Goal: Book appointment/travel/reservation

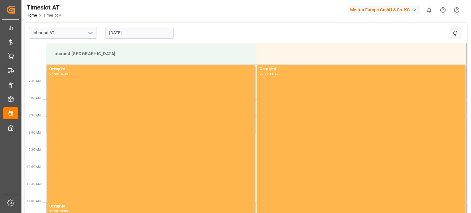
click at [134, 37] on input "[DATE]" at bounding box center [140, 33] width 68 height 12
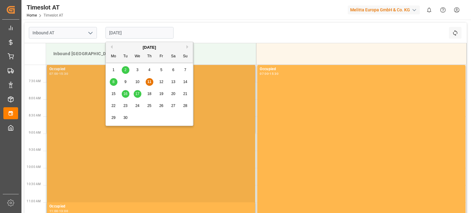
click at [149, 81] on span "11" at bounding box center [149, 82] width 4 height 4
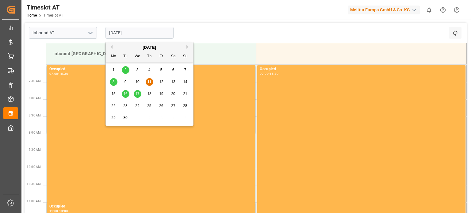
click at [133, 34] on input "[DATE]" at bounding box center [140, 33] width 68 height 12
click at [140, 79] on div "8 9 10 11 12 13 14" at bounding box center [150, 82] width 84 height 12
click at [137, 77] on div "8 9 10 11 12 13 14" at bounding box center [150, 82] width 84 height 12
click at [137, 79] on div "10" at bounding box center [138, 82] width 8 height 7
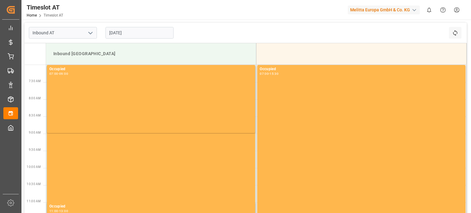
click at [137, 39] on div "[DATE]" at bounding box center [139, 33] width 77 height 20
click at [143, 33] on input "[DATE]" at bounding box center [140, 33] width 68 height 12
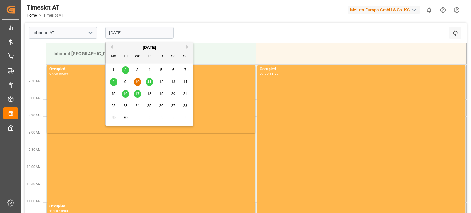
click at [152, 82] on div "11" at bounding box center [150, 82] width 8 height 7
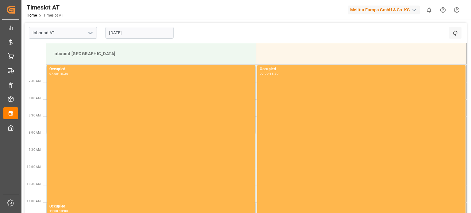
click at [146, 36] on input "[DATE]" at bounding box center [140, 33] width 68 height 12
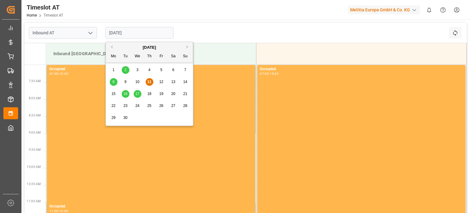
click at [161, 87] on div "8 9 10 11 12 13 14" at bounding box center [150, 82] width 84 height 12
click at [161, 84] on span "12" at bounding box center [161, 82] width 4 height 4
type input "[DATE]"
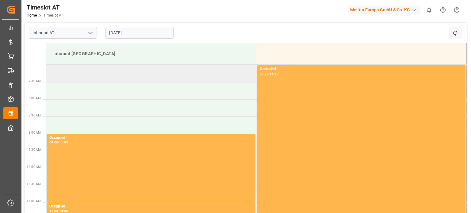
click at [125, 70] on td at bounding box center [151, 73] width 210 height 17
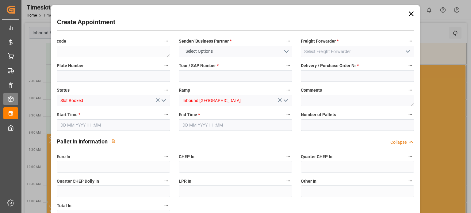
type input "0"
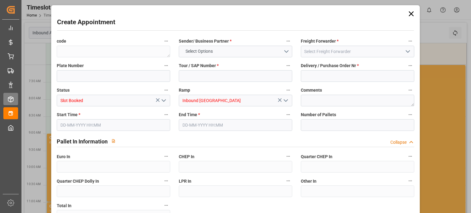
type input "0"
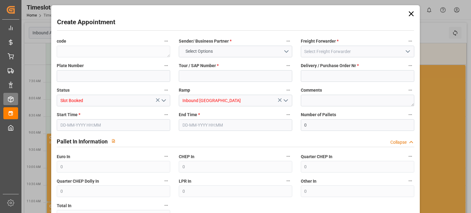
type input "0"
type input "[DATE] 07:00"
type input "[DATE] 09:00"
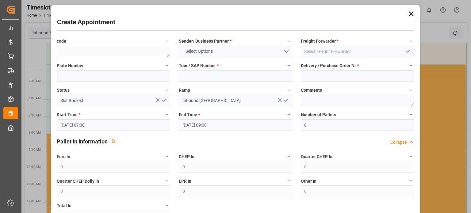
click at [411, 13] on icon at bounding box center [411, 13] width 5 height 5
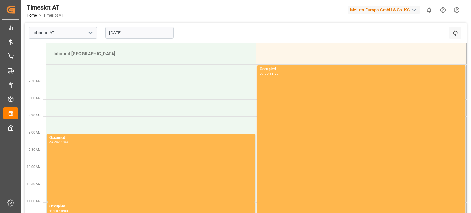
click at [120, 27] on input "[DATE]" at bounding box center [140, 33] width 68 height 12
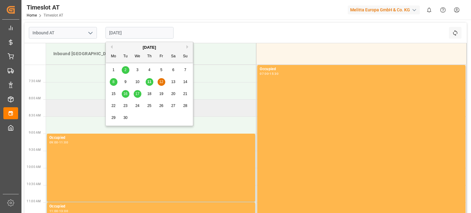
drag, startPoint x: 217, startPoint y: 108, endPoint x: 213, endPoint y: 99, distance: 9.8
click at [217, 107] on td at bounding box center [151, 107] width 210 height 17
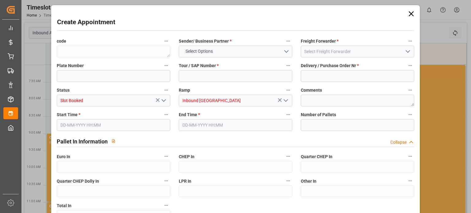
type input "0"
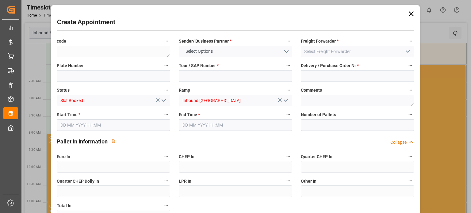
type input "0"
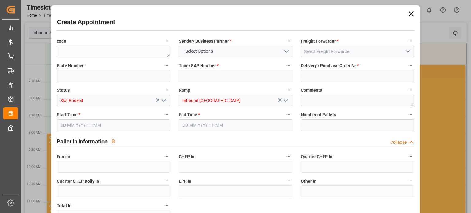
type input "0"
type input "[DATE] 08:00"
type input "[DATE] 10:00"
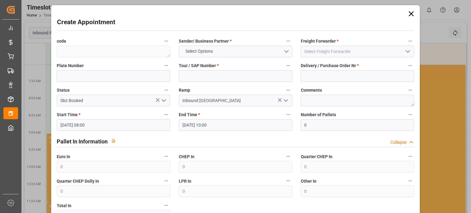
click at [411, 14] on icon at bounding box center [411, 14] width 9 height 9
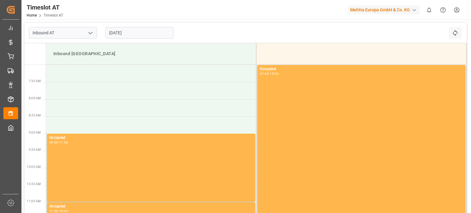
click at [145, 29] on input "[DATE]" at bounding box center [140, 33] width 68 height 12
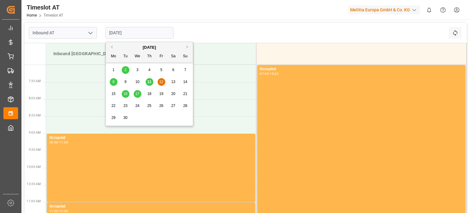
click at [150, 86] on div "11" at bounding box center [150, 82] width 8 height 7
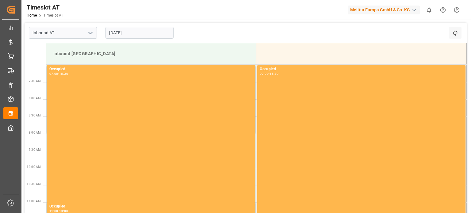
click at [131, 30] on input "[DATE]" at bounding box center [140, 33] width 68 height 12
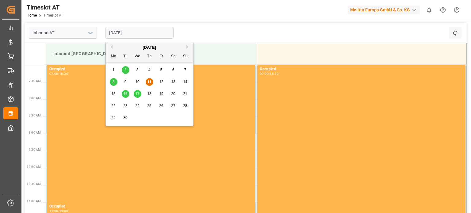
click at [132, 80] on div "8 9 10 11 12 13 14" at bounding box center [150, 82] width 84 height 12
click at [135, 82] on span "10" at bounding box center [137, 82] width 4 height 4
drag, startPoint x: 136, startPoint y: 32, endPoint x: 146, endPoint y: 38, distance: 12.3
click at [139, 31] on input "[DATE]" at bounding box center [140, 33] width 68 height 12
click at [149, 80] on span "11" at bounding box center [149, 82] width 4 height 4
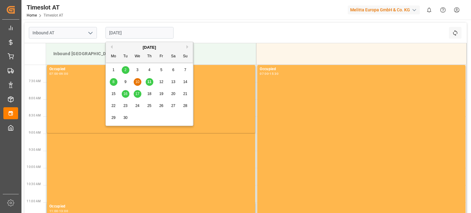
type input "[DATE]"
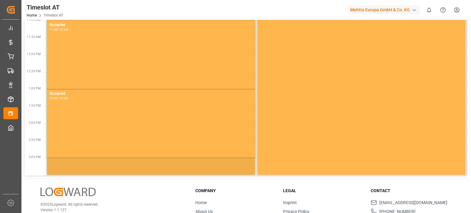
scroll to position [63, 0]
